Goal: Task Accomplishment & Management: Use online tool/utility

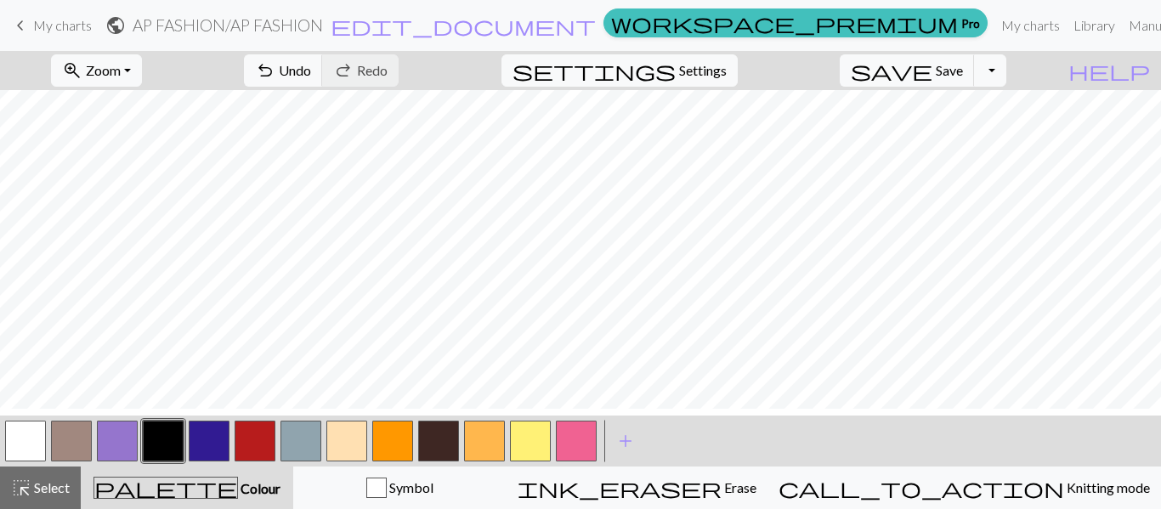
scroll to position [389, 0]
click at [963, 72] on span "Save" at bounding box center [948, 70] width 27 height 16
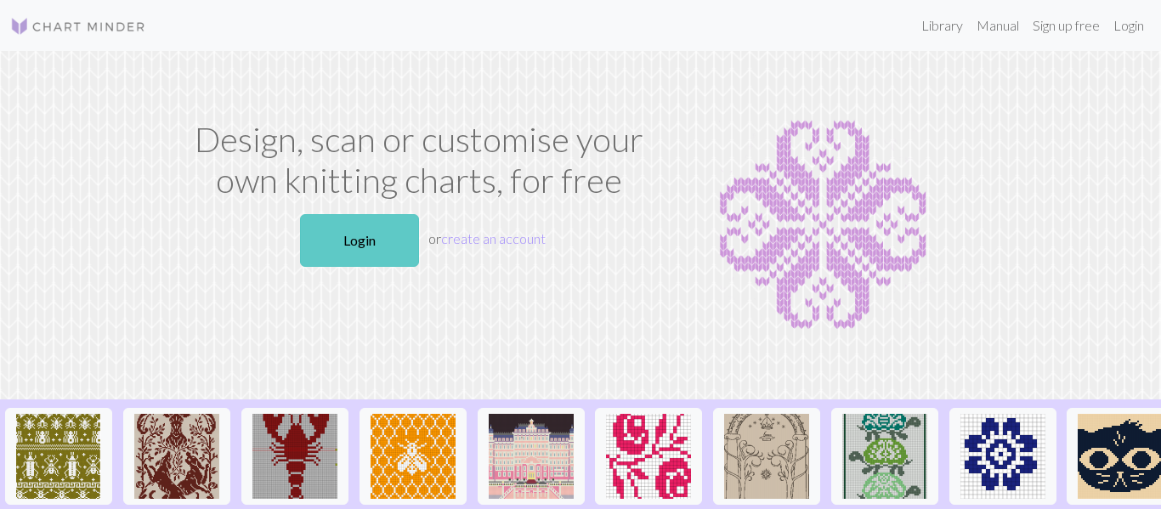
click at [404, 241] on link "Login" at bounding box center [359, 240] width 119 height 53
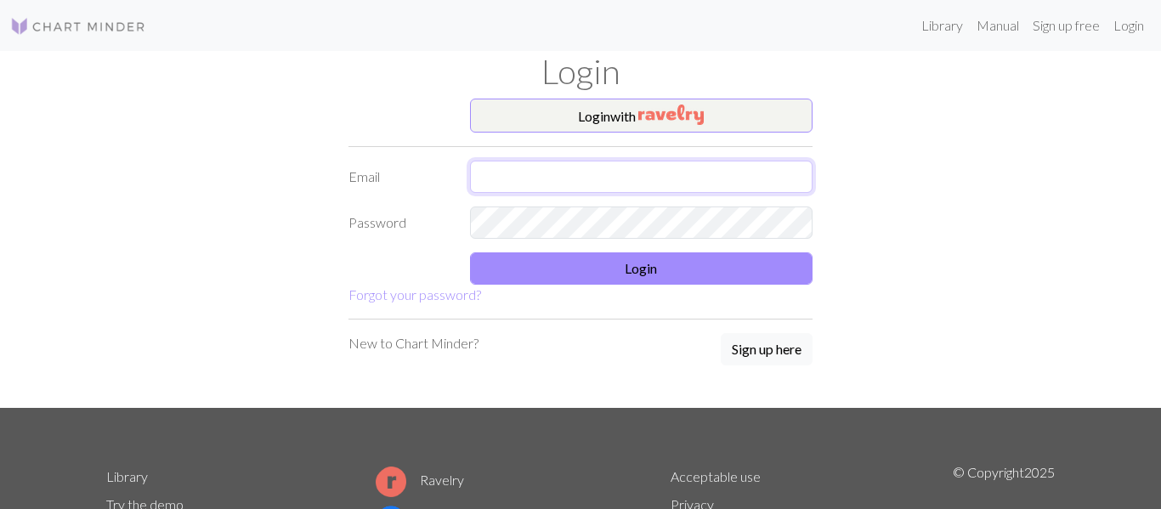
click at [621, 173] on input "text" at bounding box center [641, 177] width 343 height 32
type input "smontoya0027@mymail.lausd.net"
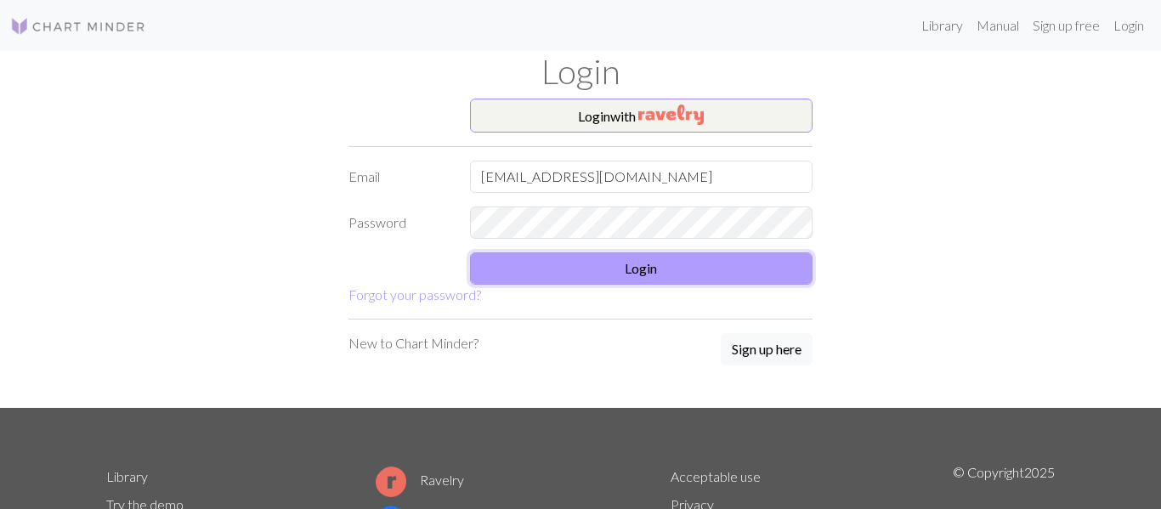
click at [789, 273] on button "Login" at bounding box center [641, 268] width 343 height 32
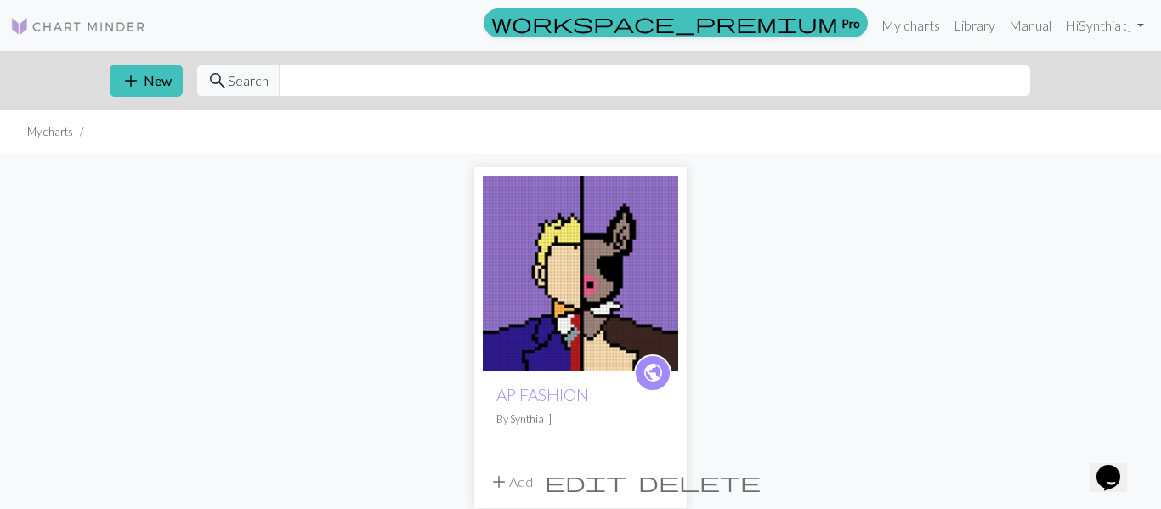
click at [663, 268] on img at bounding box center [580, 273] width 195 height 195
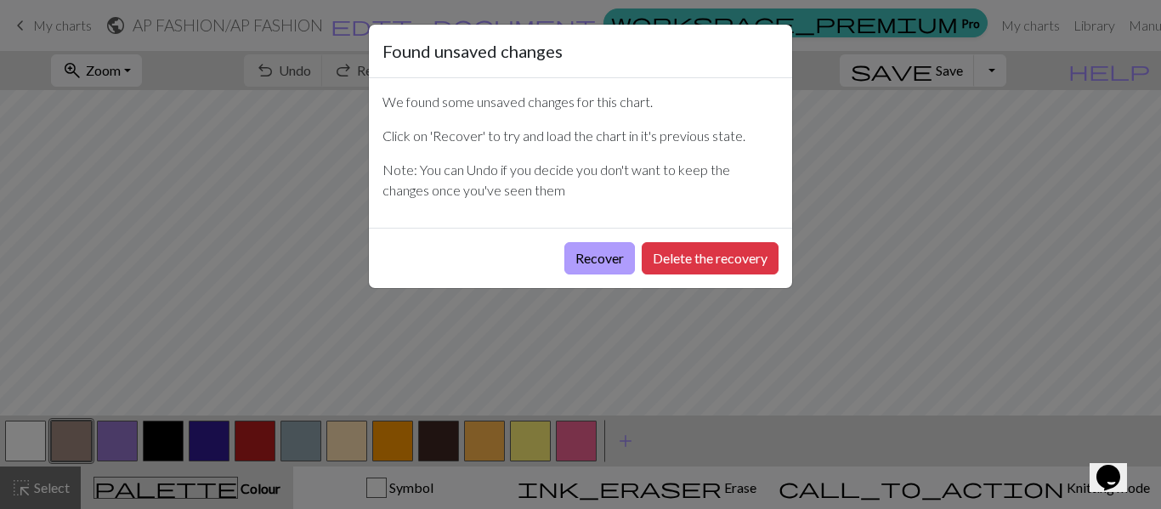
click at [571, 255] on button "Recover" at bounding box center [599, 258] width 71 height 32
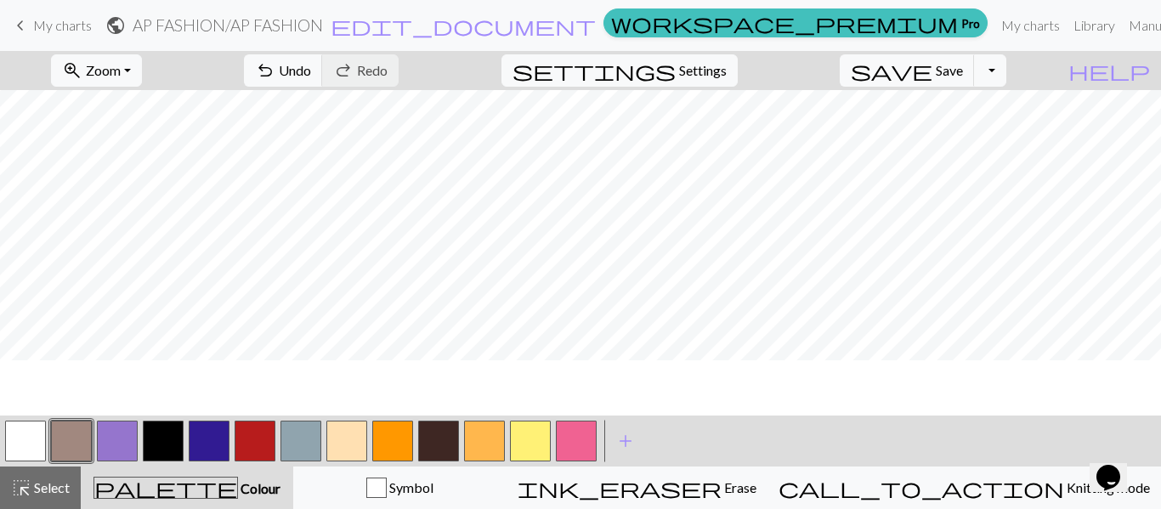
scroll to position [390, 0]
click at [726, 79] on span "Settings" at bounding box center [703, 70] width 48 height 20
select select "aran"
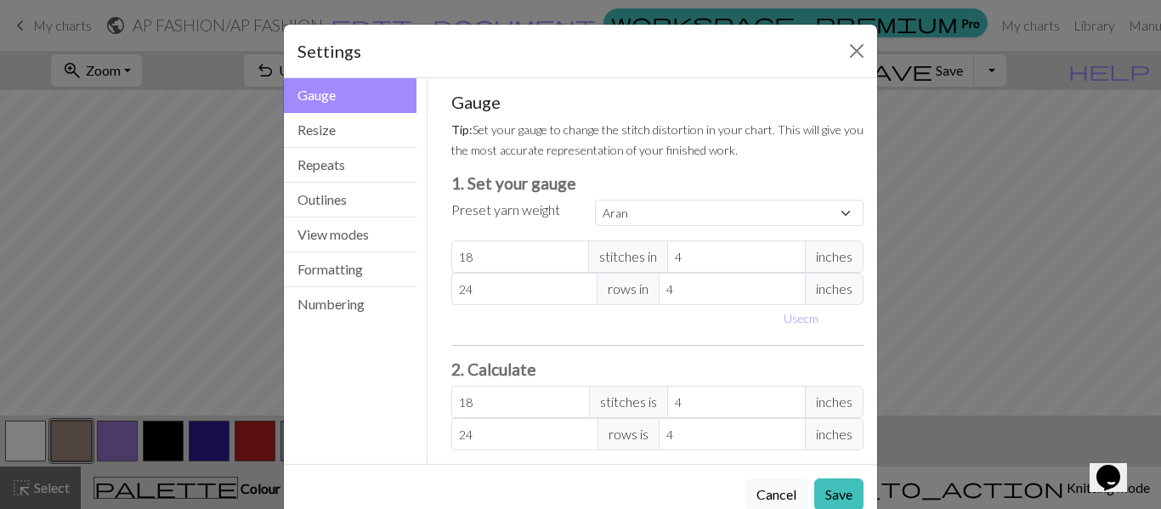
scroll to position [40, 0]
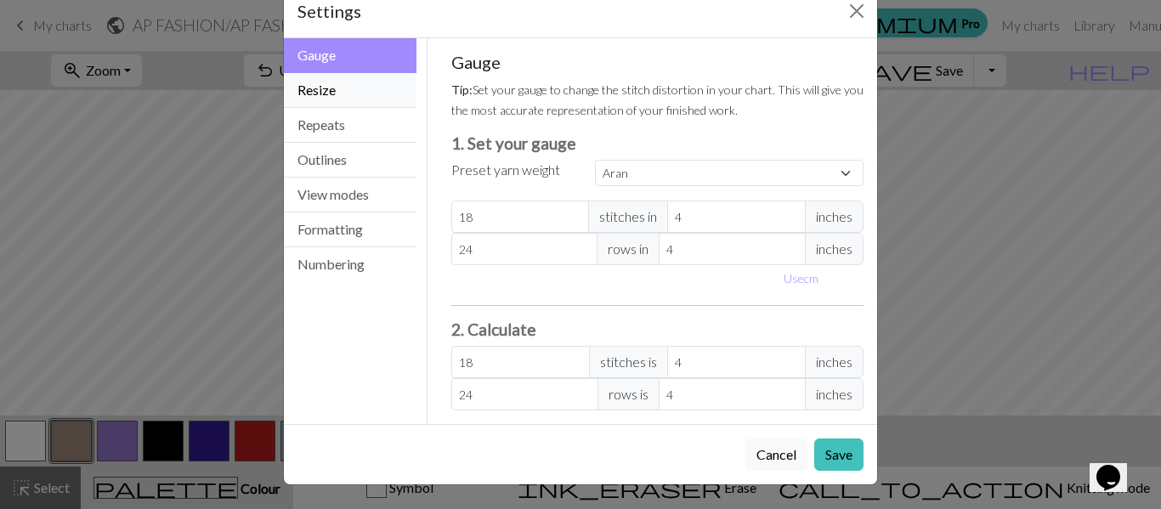
click at [342, 90] on button "Resize" at bounding box center [350, 90] width 133 height 35
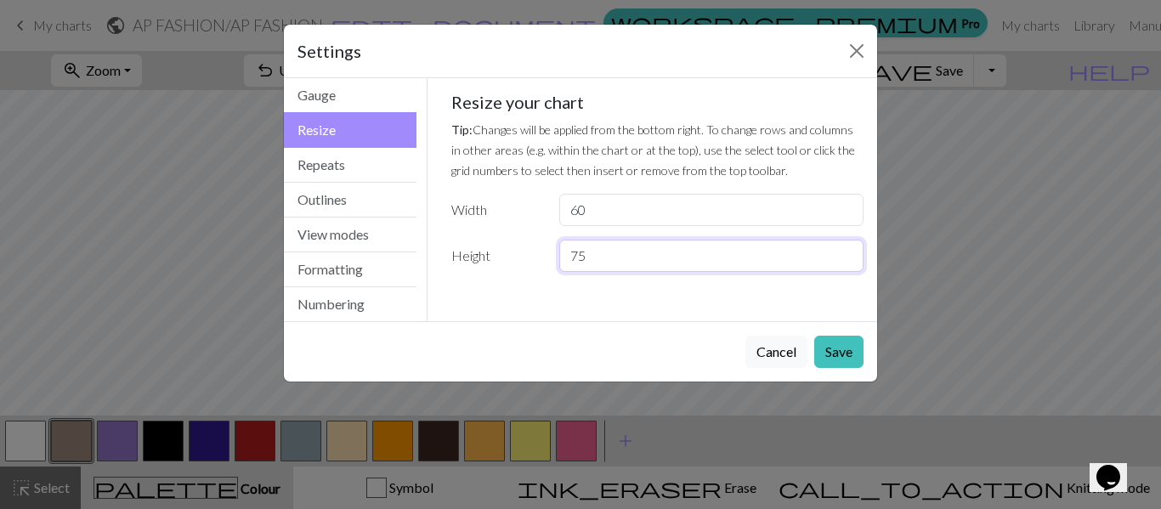
click at [579, 257] on input "75" at bounding box center [711, 256] width 304 height 32
type input "85"
click at [575, 210] on input "60" at bounding box center [711, 210] width 304 height 32
type input "70"
click at [840, 346] on button "Save" at bounding box center [838, 352] width 49 height 32
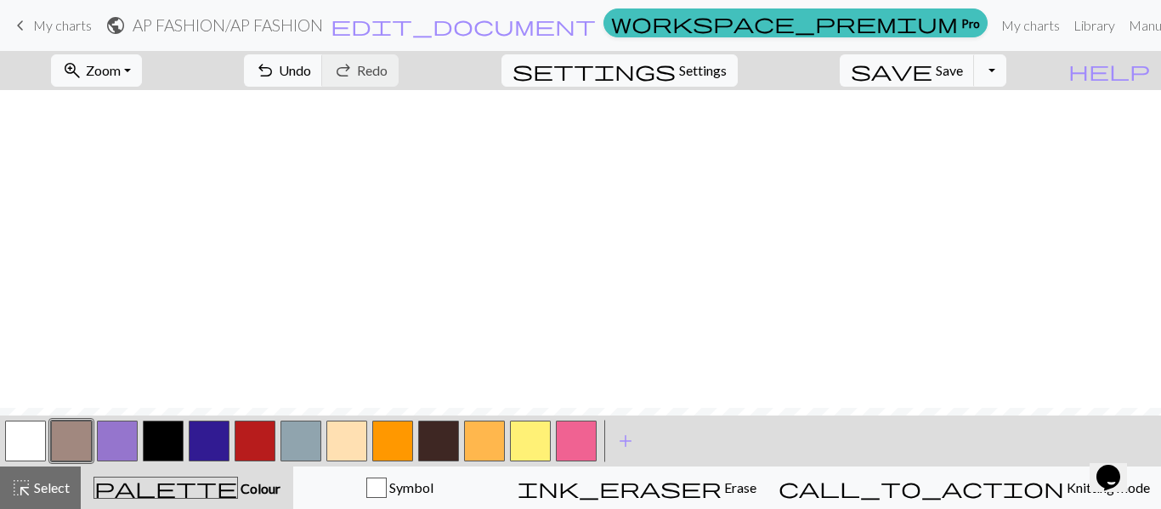
scroll to position [708, 0]
click at [675, 75] on span "settings" at bounding box center [593, 71] width 163 height 24
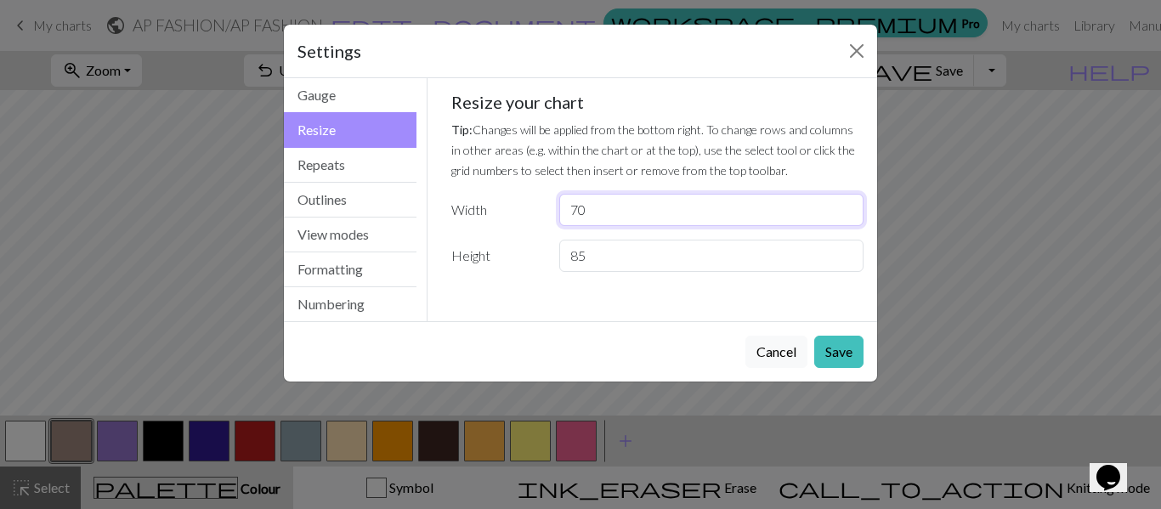
click at [579, 211] on input "70" at bounding box center [711, 210] width 304 height 32
type input "60"
click at [844, 352] on button "Save" at bounding box center [838, 352] width 49 height 32
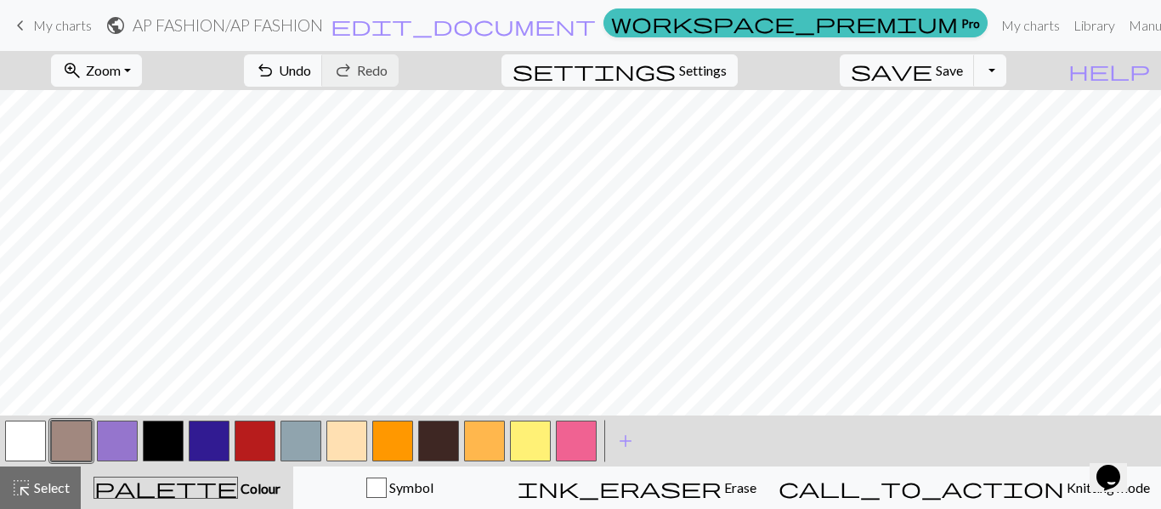
click at [156, 428] on button "button" at bounding box center [163, 441] width 41 height 41
click at [252, 438] on button "button" at bounding box center [254, 441] width 41 height 41
click at [20, 447] on button "button" at bounding box center [25, 441] width 41 height 41
click at [200, 444] on button "button" at bounding box center [209, 441] width 41 height 41
click at [205, 432] on button "button" at bounding box center [209, 441] width 41 height 41
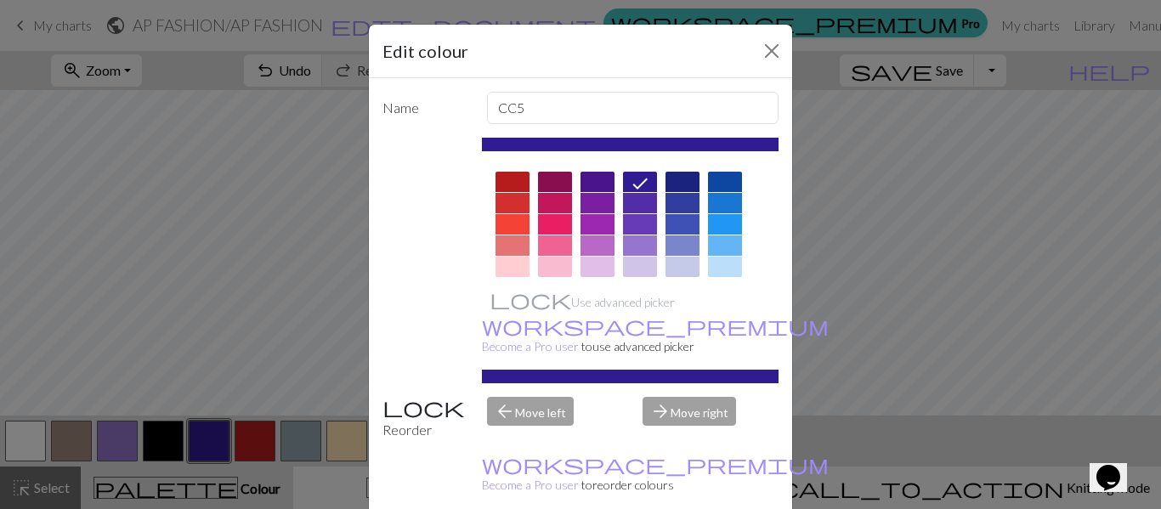
click at [685, 174] on div at bounding box center [682, 182] width 34 height 20
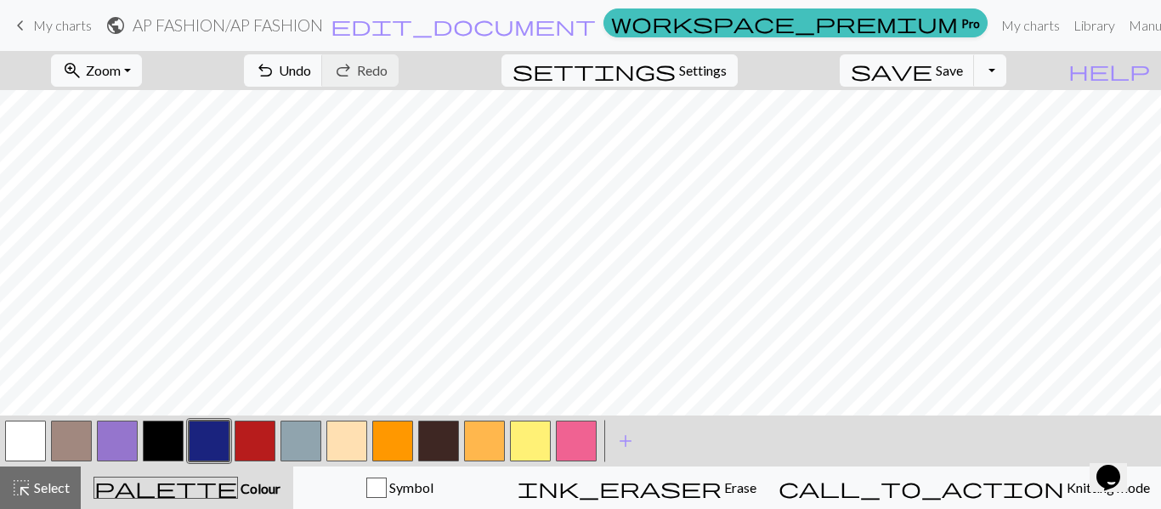
click at [212, 445] on button "button" at bounding box center [209, 441] width 41 height 41
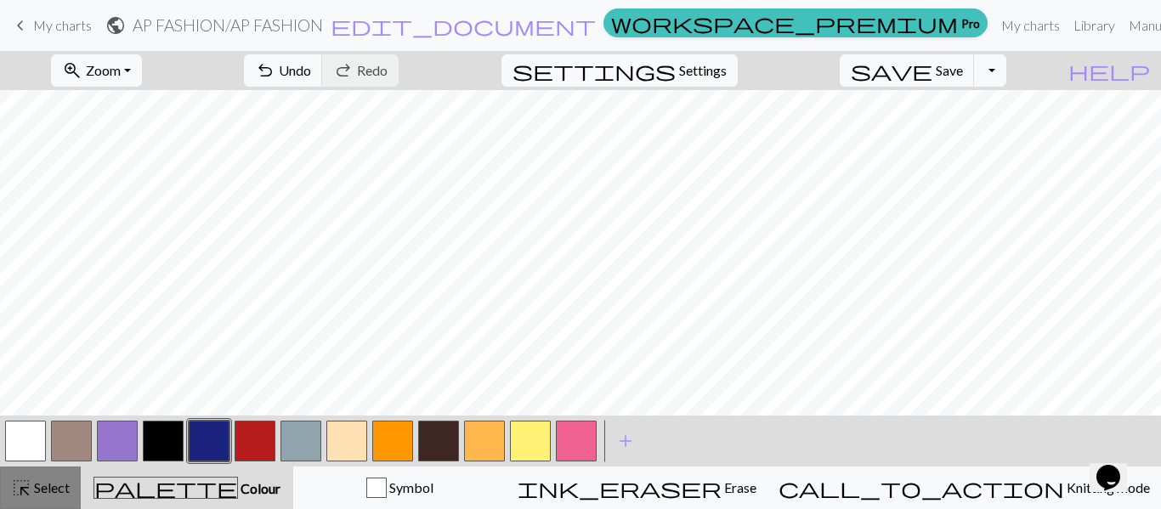
click at [70, 482] on span "Select" at bounding box center [50, 487] width 38 height 16
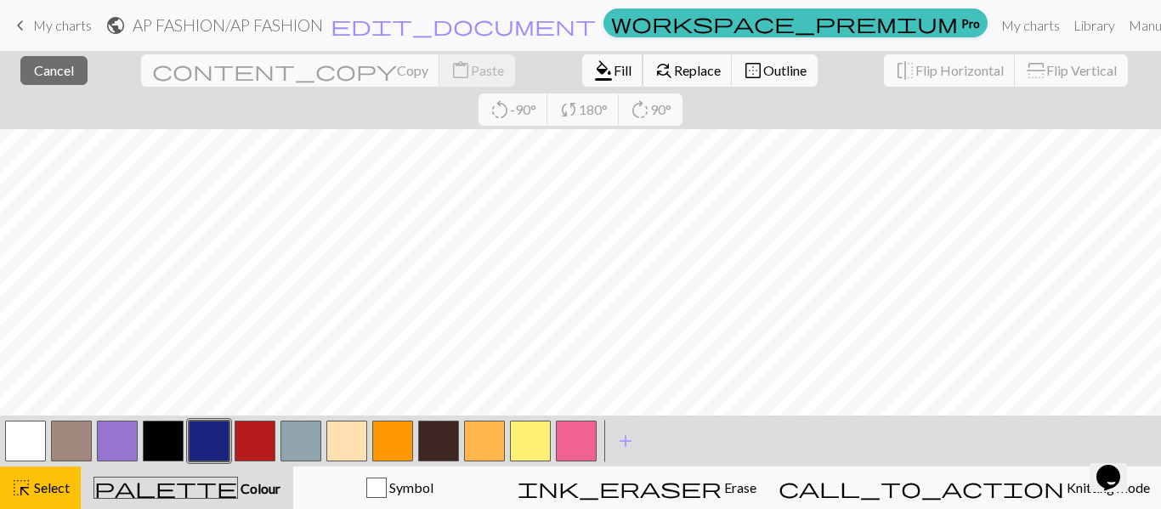
click at [613, 76] on span "Fill" at bounding box center [622, 70] width 18 height 16
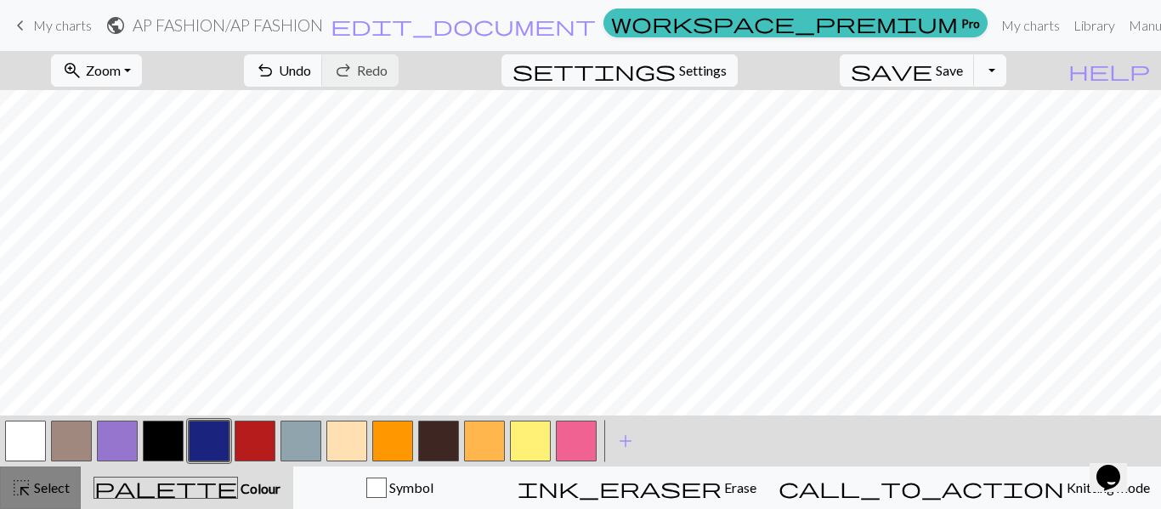
click at [40, 483] on span "Select" at bounding box center [50, 487] width 38 height 16
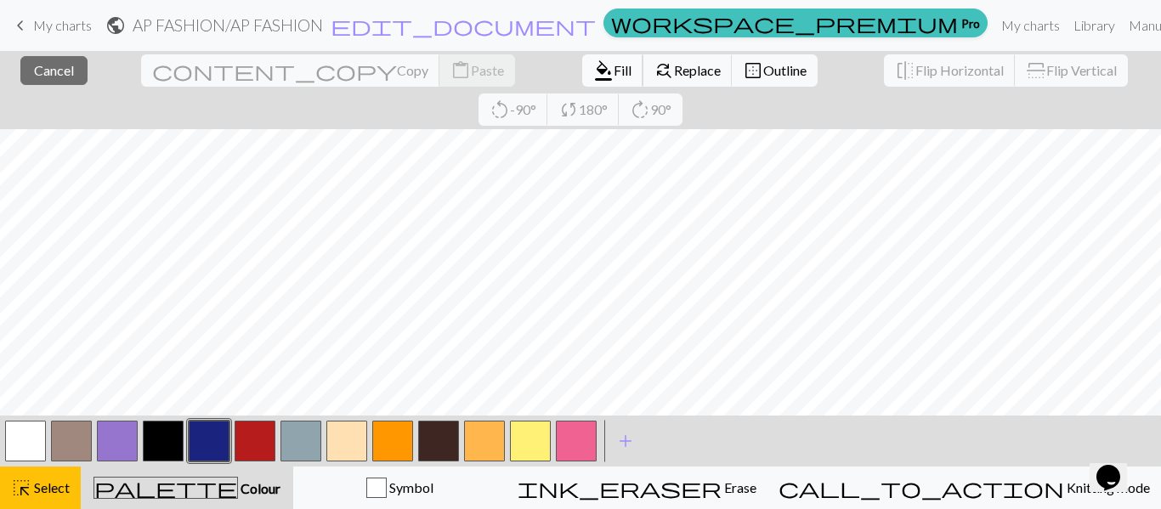
click at [593, 78] on span "format_color_fill" at bounding box center [603, 71] width 20 height 24
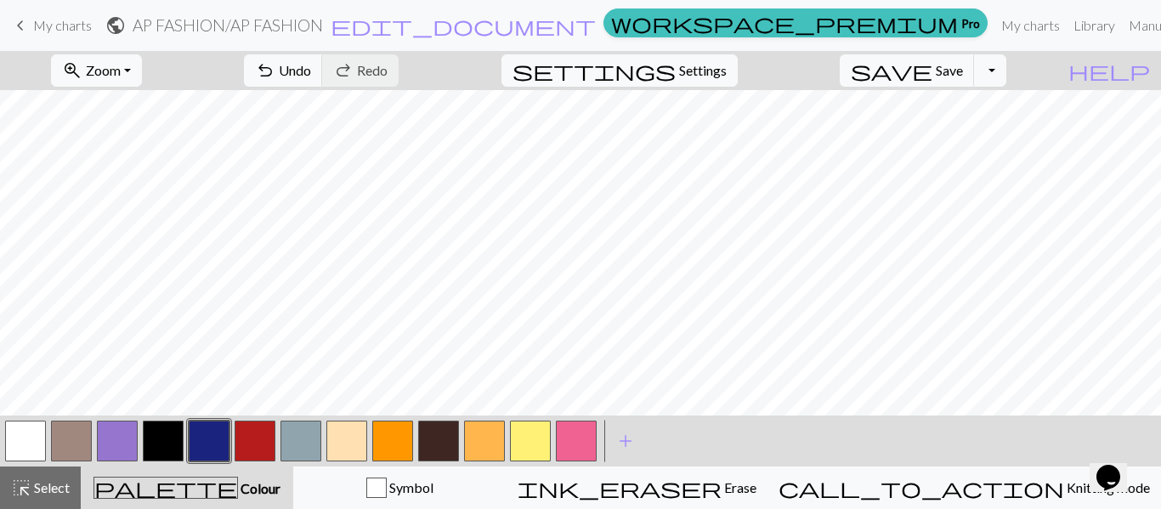
click at [220, 443] on button "button" at bounding box center [209, 441] width 41 height 41
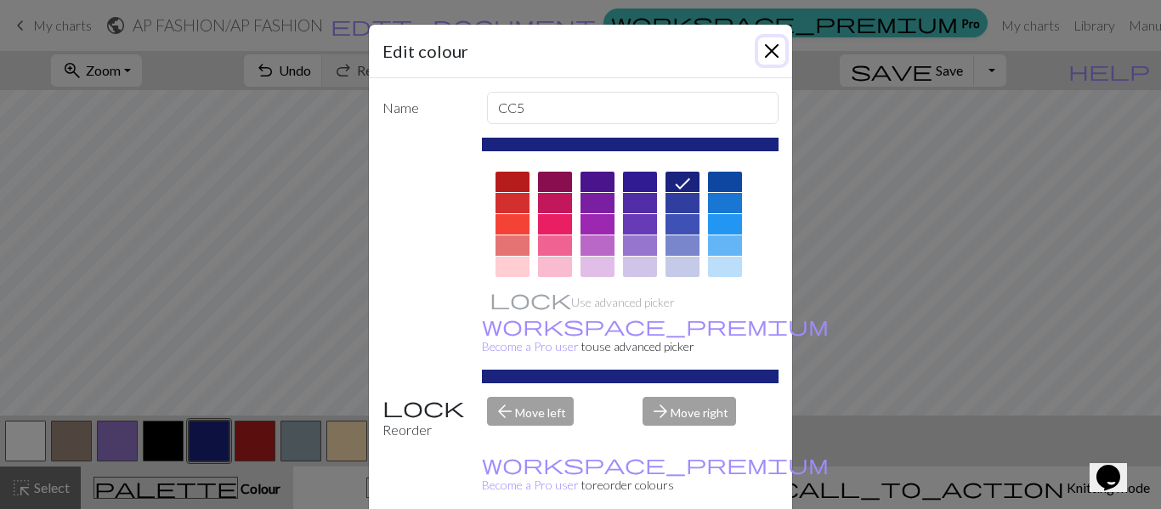
click at [764, 48] on button "Close" at bounding box center [771, 50] width 27 height 27
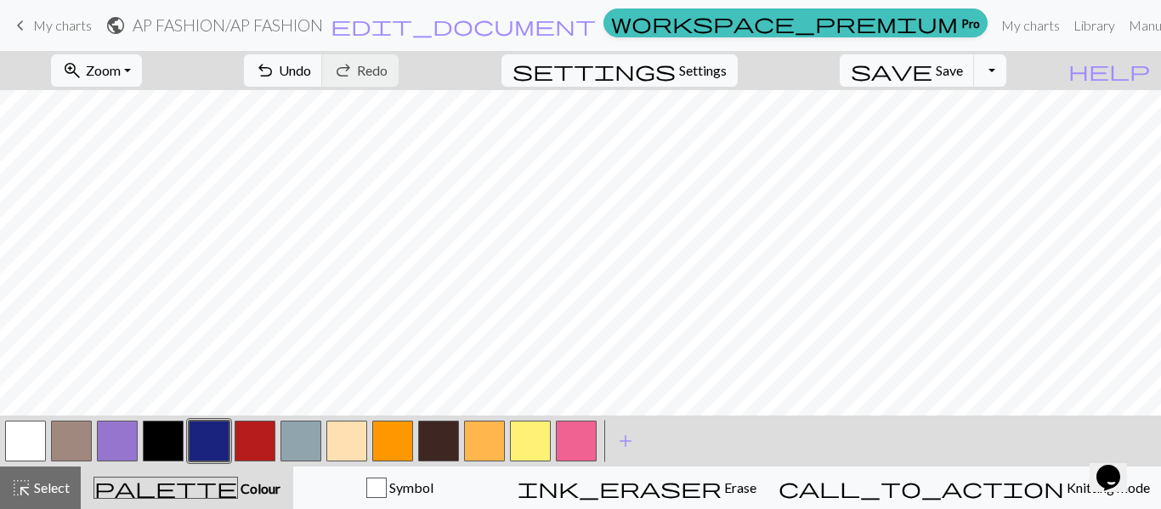
click at [452, 442] on button "button" at bounding box center [438, 441] width 41 height 41
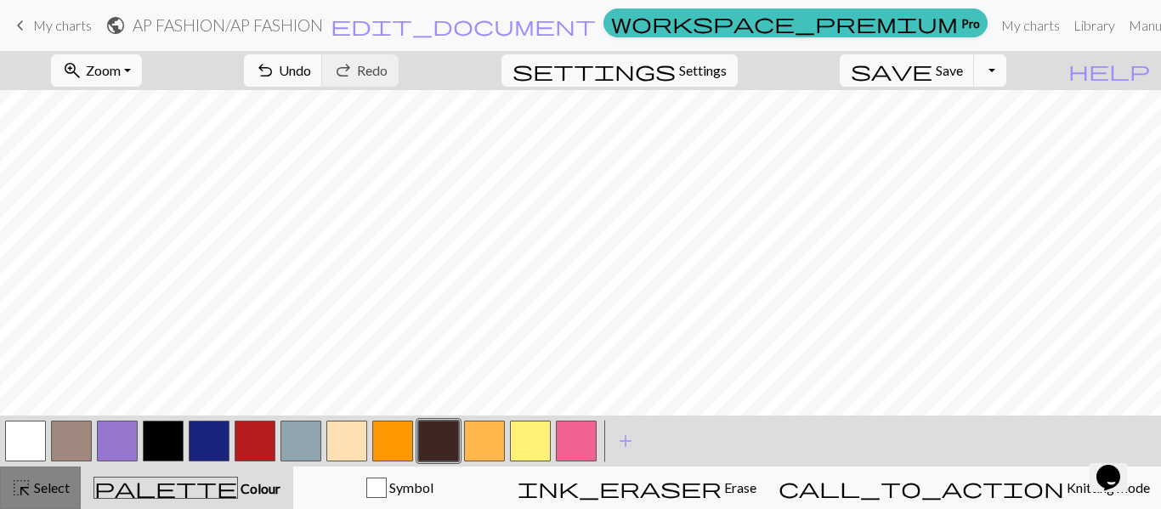
click at [37, 499] on button "highlight_alt Select Select" at bounding box center [40, 487] width 81 height 42
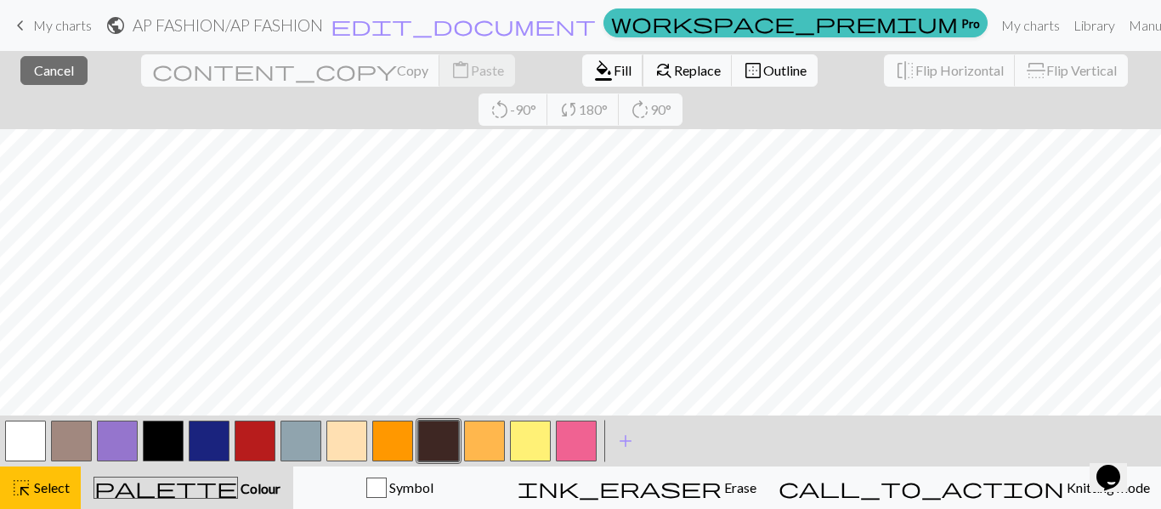
click at [593, 71] on span "format_color_fill" at bounding box center [603, 71] width 20 height 24
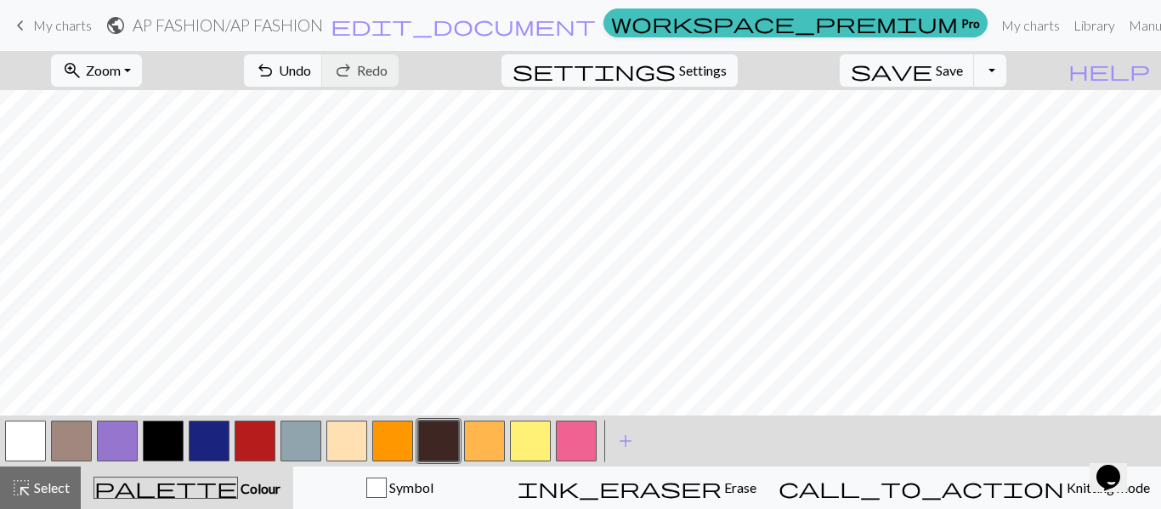
click at [115, 438] on button "button" at bounding box center [117, 441] width 41 height 41
click at [358, 449] on button "button" at bounding box center [346, 441] width 41 height 41
click at [51, 497] on div "highlight_alt Select Select" at bounding box center [40, 487] width 59 height 20
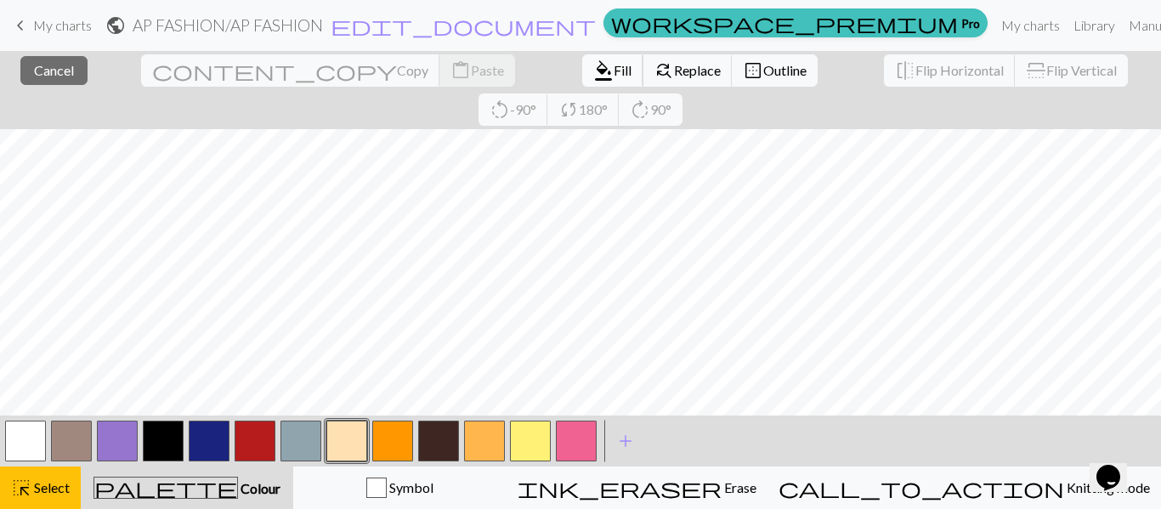
click at [593, 75] on span "format_color_fill" at bounding box center [603, 71] width 20 height 24
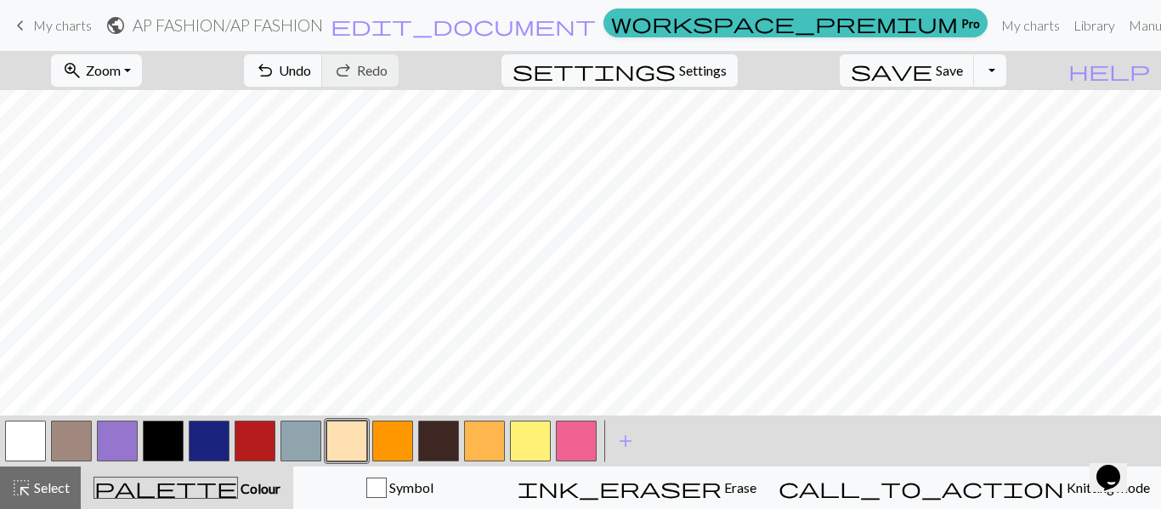
click at [167, 455] on button "button" at bounding box center [163, 441] width 41 height 41
click at [201, 452] on button "button" at bounding box center [209, 441] width 41 height 41
click at [443, 453] on button "button" at bounding box center [438, 441] width 41 height 41
click at [165, 430] on button "button" at bounding box center [163, 441] width 41 height 41
click at [217, 443] on button "button" at bounding box center [209, 441] width 41 height 41
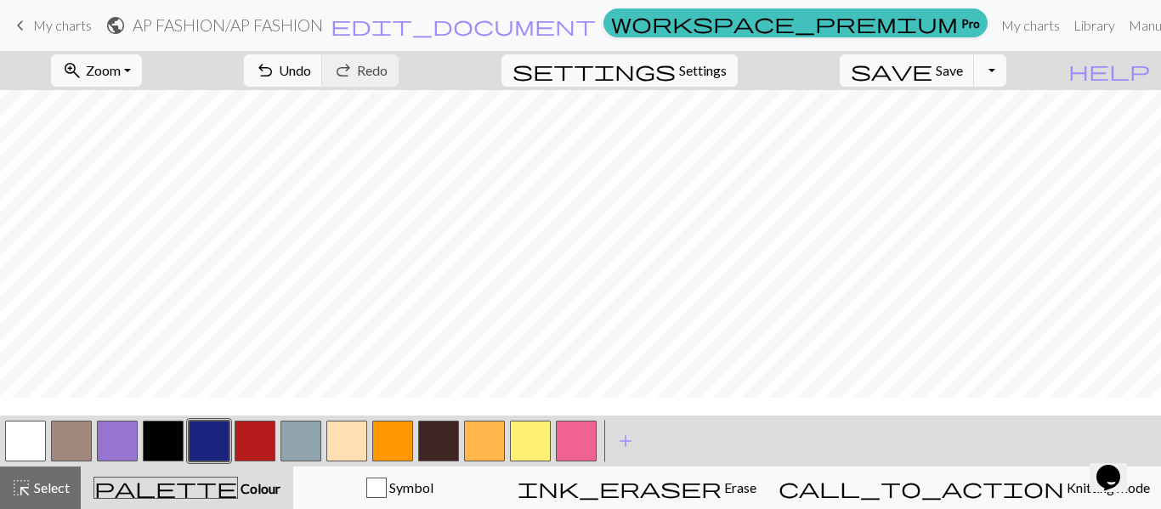
scroll to position [462, 0]
click at [170, 448] on button "button" at bounding box center [163, 441] width 41 height 41
click at [963, 77] on span "Save" at bounding box center [948, 70] width 27 height 16
click at [1006, 78] on button "Toggle Dropdown" at bounding box center [990, 70] width 32 height 32
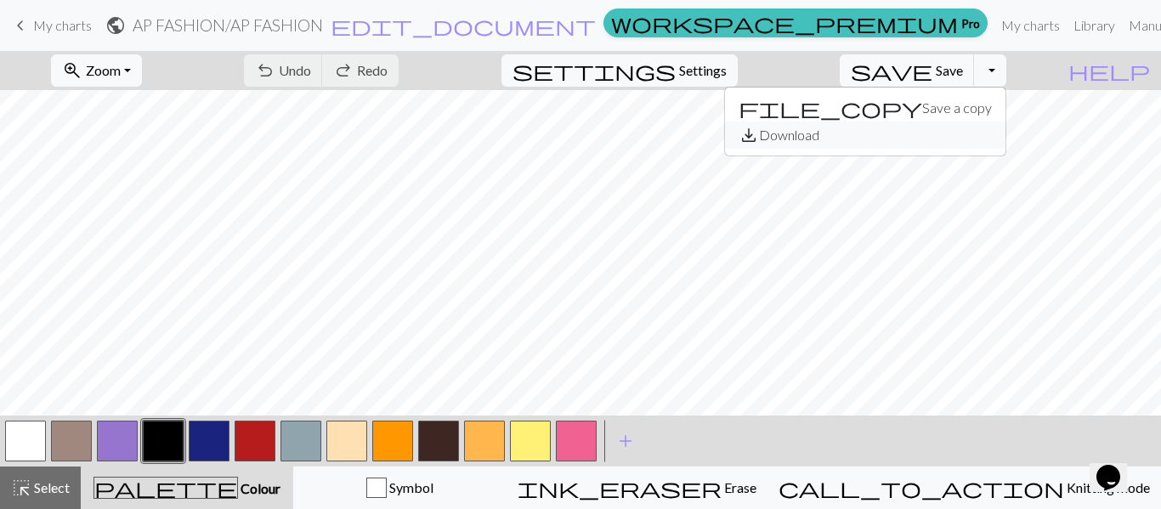
click at [983, 135] on button "save_alt Download" at bounding box center [865, 134] width 280 height 27
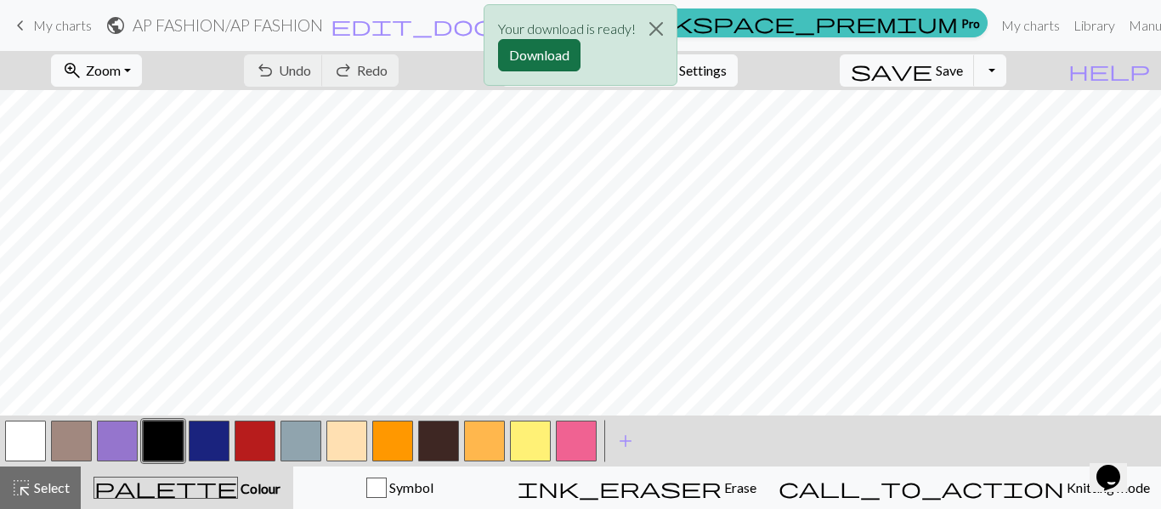
click at [526, 46] on button "Download" at bounding box center [539, 55] width 82 height 32
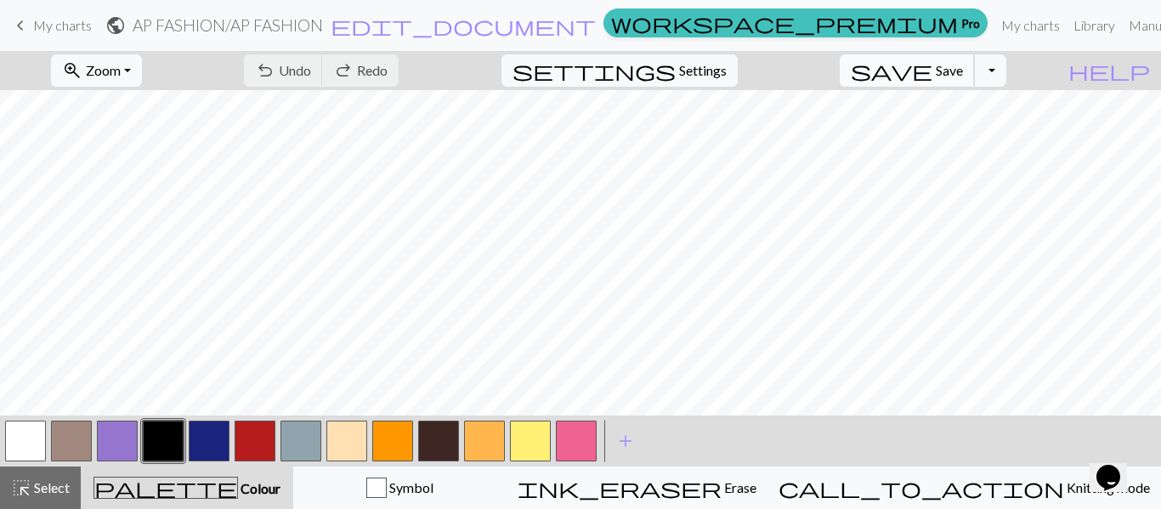
click at [963, 70] on span "Save" at bounding box center [948, 70] width 27 height 16
